Goal: Task Accomplishment & Management: Manage account settings

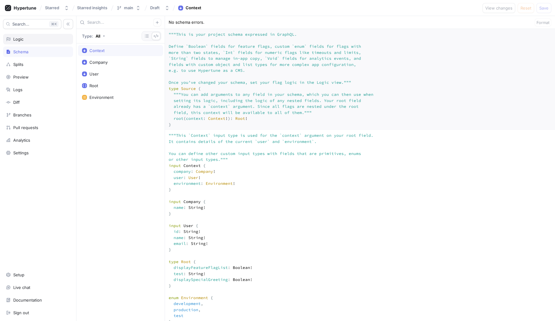
scroll to position [159, 0]
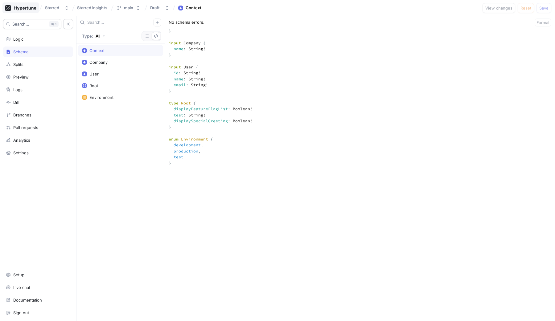
click at [20, 9] on icon at bounding box center [20, 8] width 31 height 6
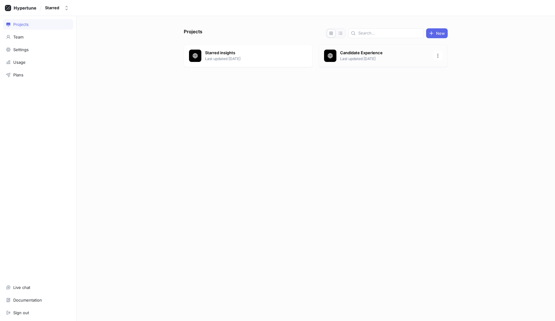
click at [382, 67] on div "Starred insights Last updated 14 days ago Candidate Experience Last updated 22 …" at bounding box center [316, 56] width 264 height 25
click at [386, 59] on p "Last updated 22 days ago" at bounding box center [384, 59] width 89 height 6
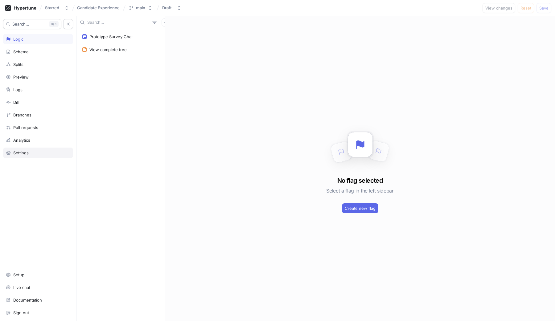
click at [46, 155] on div "Settings" at bounding box center [38, 153] width 70 height 10
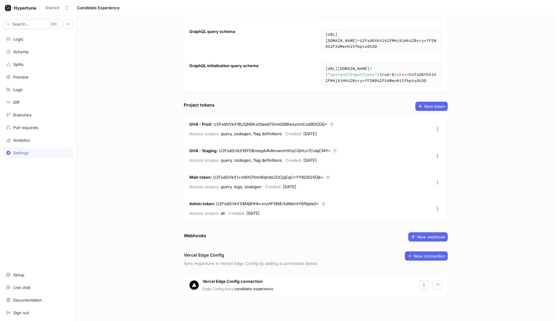
scroll to position [59, 0]
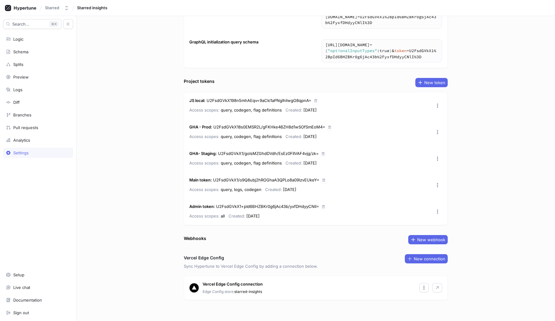
scroll to position [85, 0]
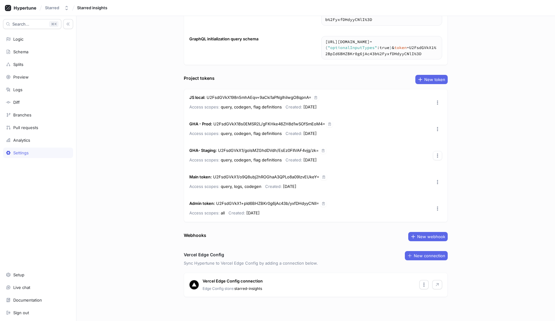
click at [435, 156] on icon "button" at bounding box center [437, 155] width 5 height 5
click at [518, 158] on div "Project settings Project name Starred insights GraphQL endpoint [URL][DOMAIN_NA…" at bounding box center [315, 168] width 479 height 305
click at [438, 78] on span "New token" at bounding box center [434, 80] width 21 height 4
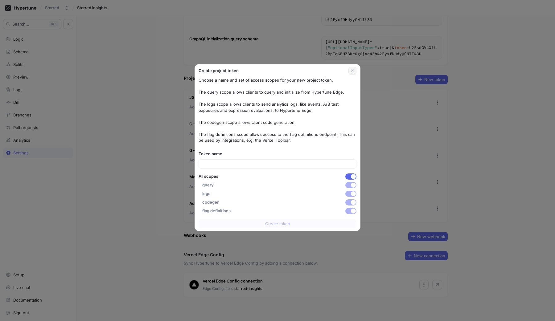
click at [350, 72] on button "button" at bounding box center [352, 71] width 8 height 8
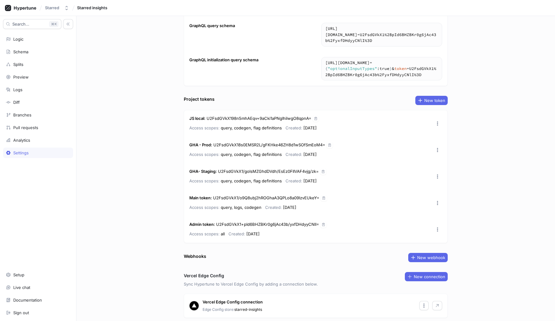
scroll to position [55, 0]
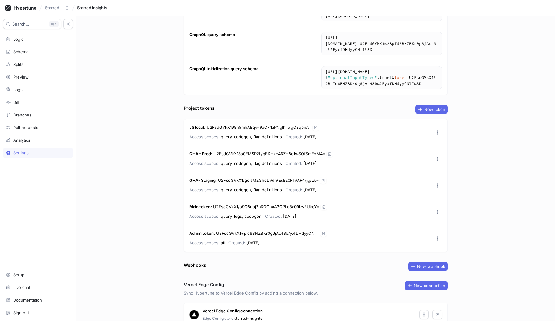
click at [231, 215] on p "Access scopes: query, logs, codegen" at bounding box center [225, 216] width 72 height 7
click at [437, 214] on icon "button" at bounding box center [437, 212] width 5 height 5
click at [508, 212] on div "Project settings Project name Starred insights GraphQL endpoint [URL][DOMAIN_NA…" at bounding box center [315, 168] width 479 height 305
click at [436, 110] on span "New token" at bounding box center [434, 110] width 21 height 4
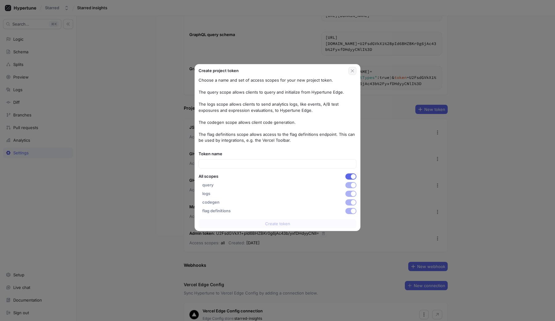
click at [351, 71] on icon "button" at bounding box center [352, 70] width 5 height 5
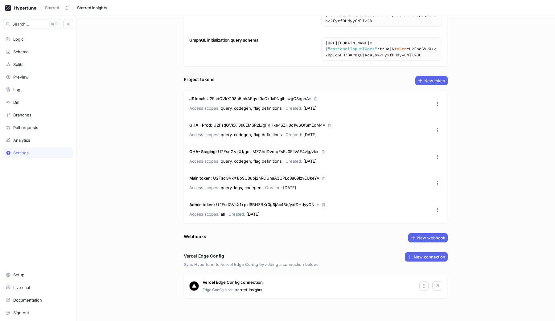
scroll to position [86, 0]
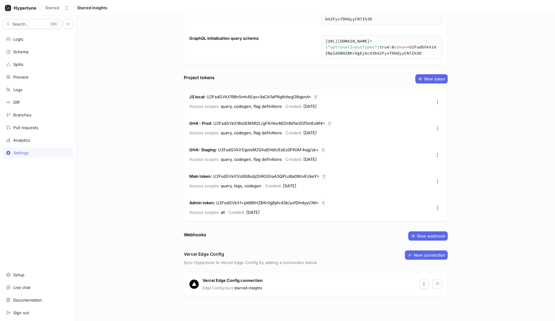
click at [508, 208] on div "Project settings Project name Starred insights GraphQL endpoint [URL][DOMAIN_NA…" at bounding box center [315, 168] width 479 height 305
